Goal: Check status: Check status

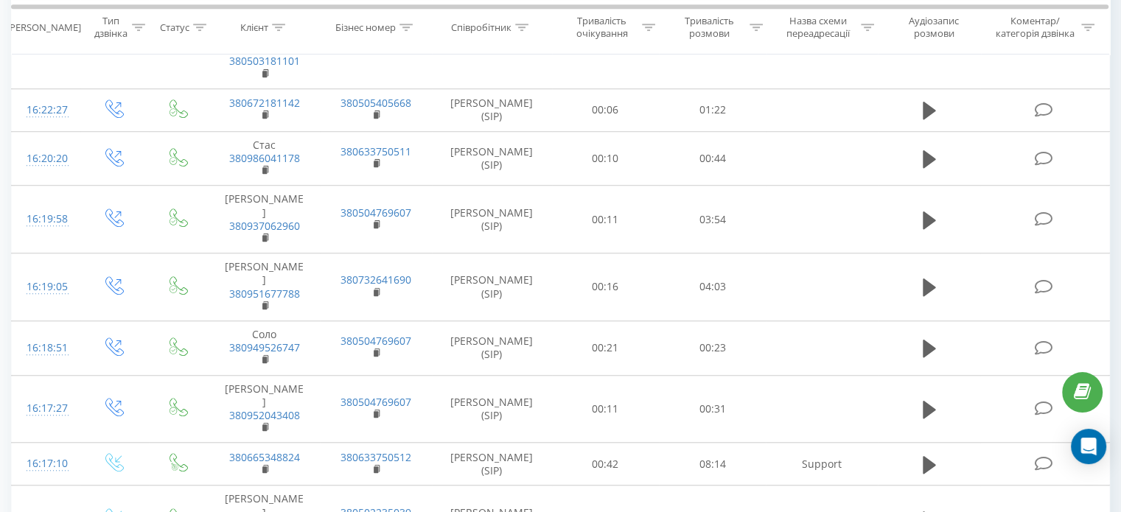
scroll to position [1179, 0]
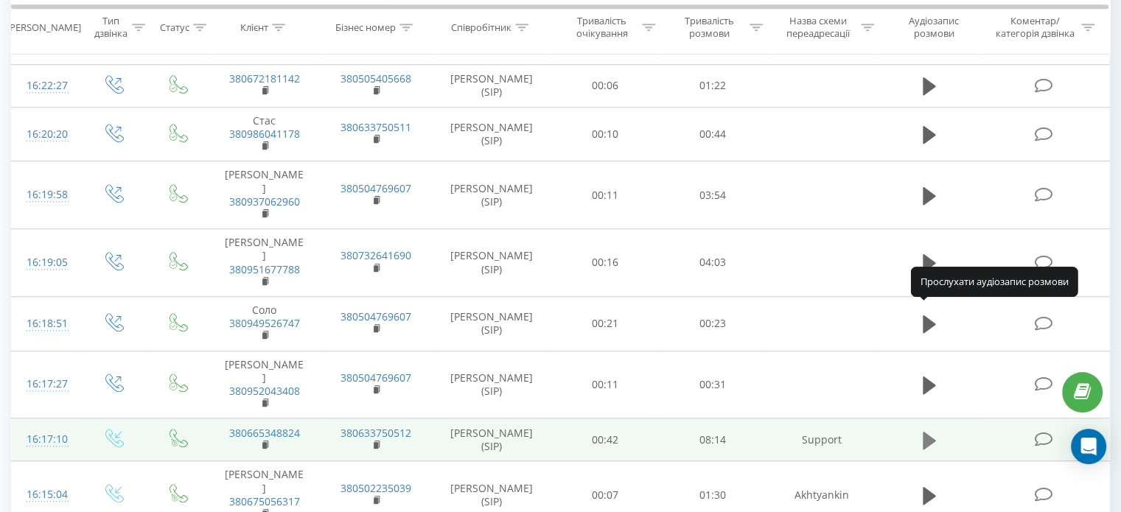
click at [926, 432] on icon at bounding box center [929, 441] width 13 height 18
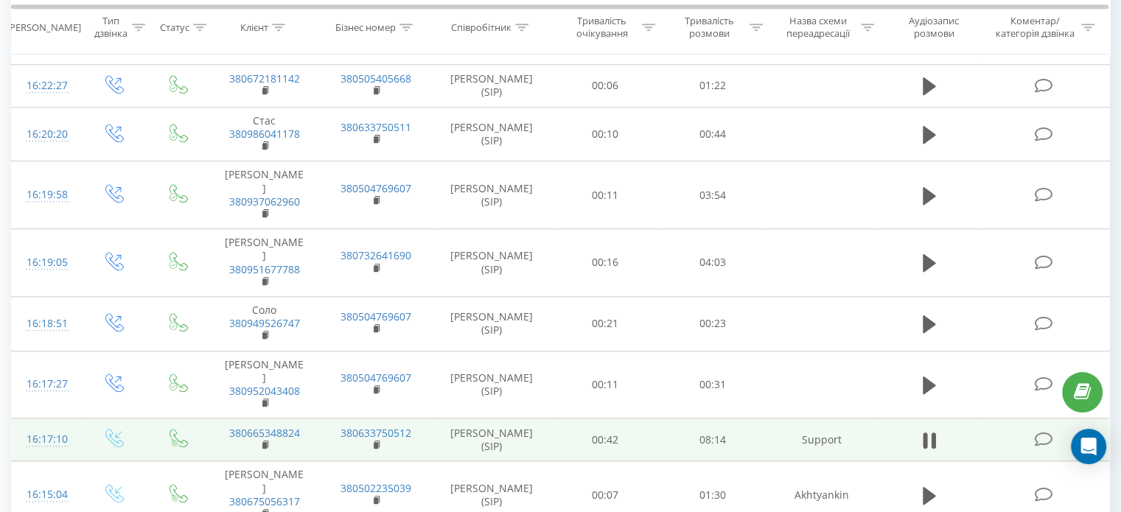
drag, startPoint x: 980, startPoint y: 507, endPoint x: 996, endPoint y: 506, distance: 15.5
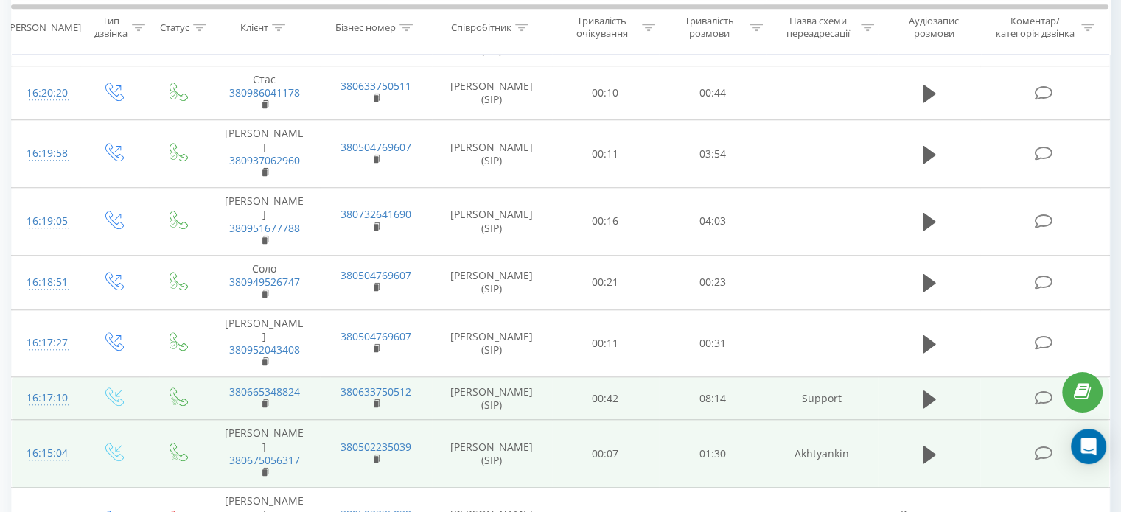
scroll to position [1235, 0]
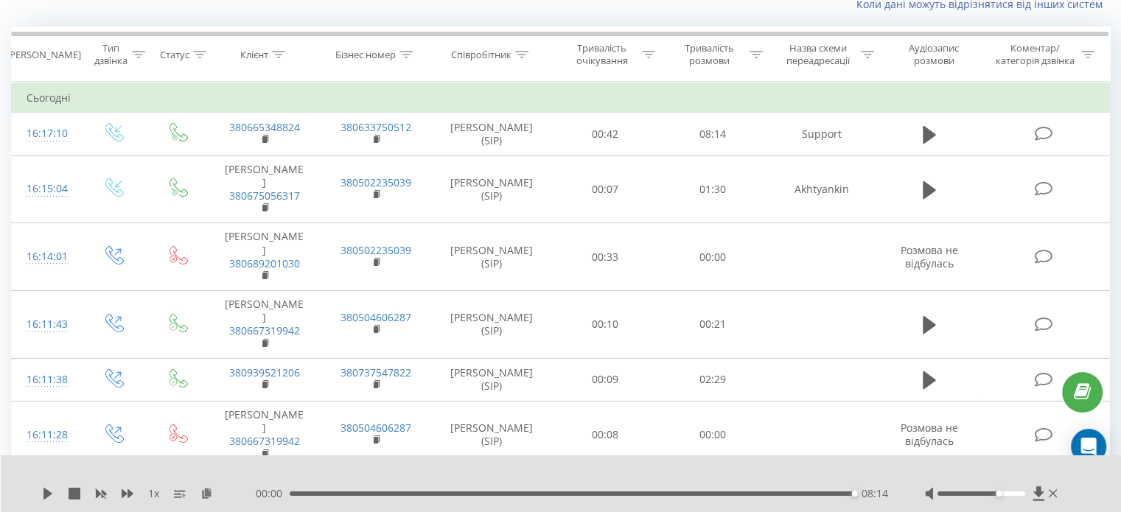
scroll to position [97, 0]
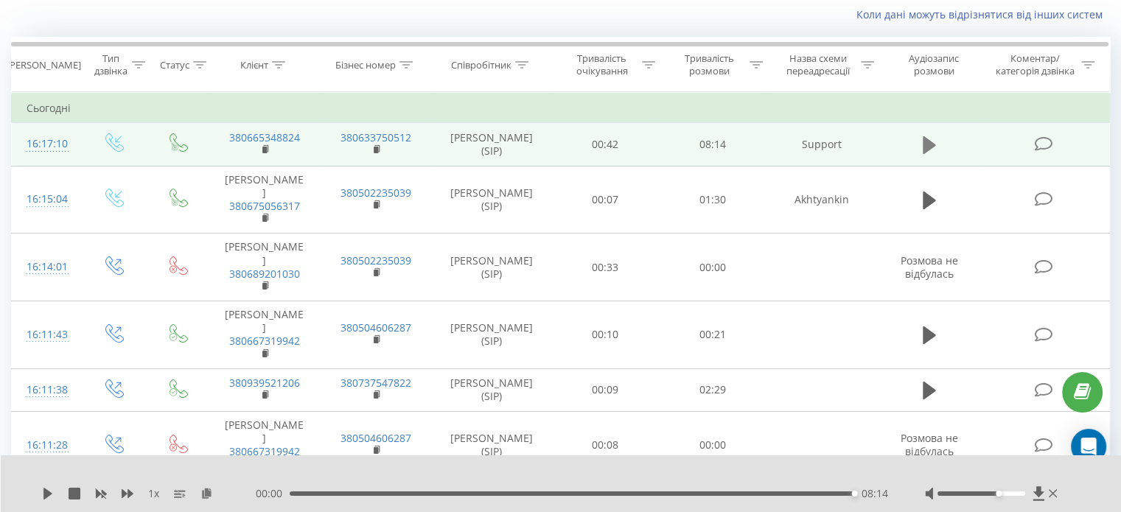
click at [923, 144] on icon at bounding box center [929, 145] width 13 height 18
click at [926, 144] on icon at bounding box center [929, 145] width 13 height 18
click at [929, 144] on icon at bounding box center [929, 145] width 13 height 18
